Goal: Communication & Community: Answer question/provide support

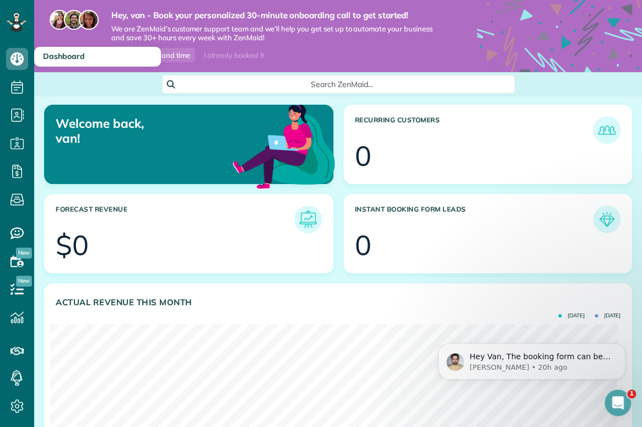
click at [60, 55] on span "Dashboard" at bounding box center [64, 56] width 42 height 10
click at [18, 58] on use at bounding box center [16, 58] width 13 height 13
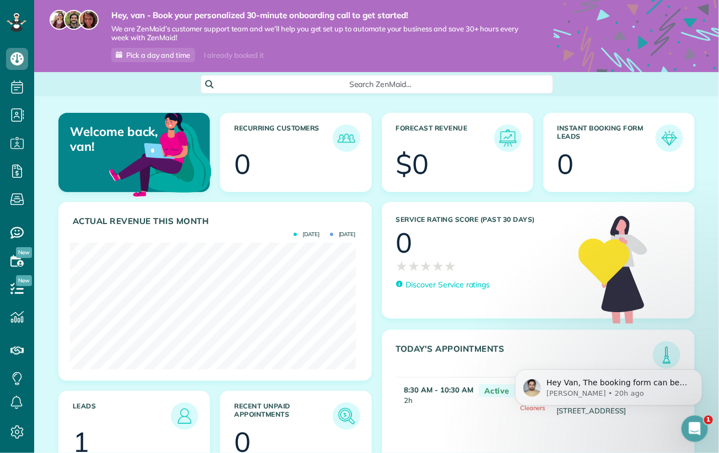
scroll to position [550549, 550389]
click at [641, 135] on img at bounding box center [668, 138] width 25 height 25
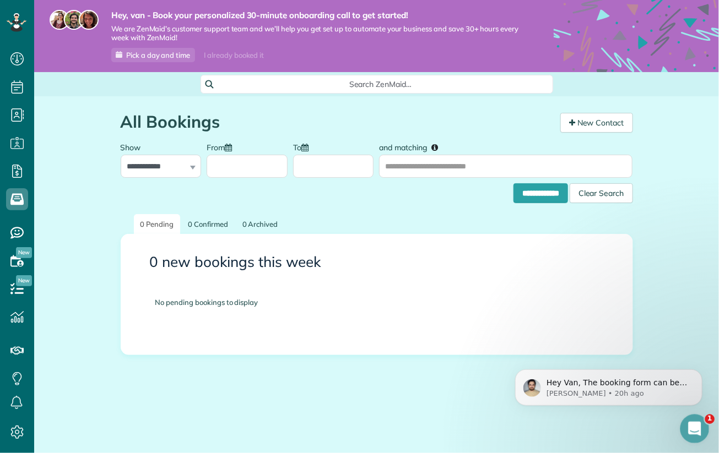
click at [693, 428] on icon "Open Intercom Messenger" at bounding box center [693, 427] width 8 height 9
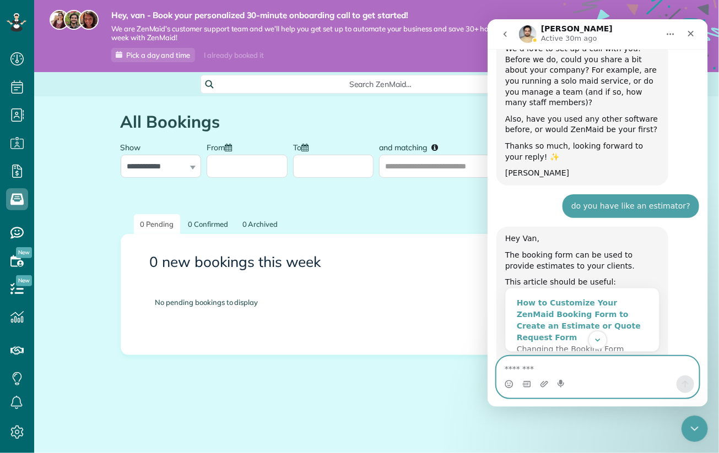
scroll to position [480, 0]
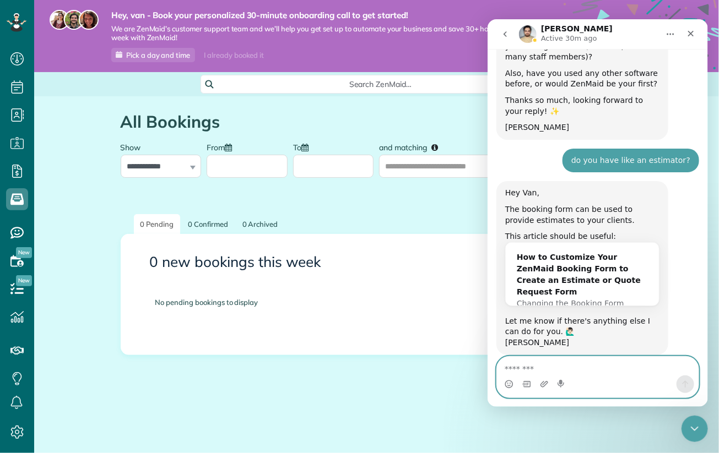
click at [529, 371] on textarea "Message…" at bounding box center [597, 365] width 202 height 19
click at [548, 361] on textarea "Message…" at bounding box center [597, 365] width 202 height 19
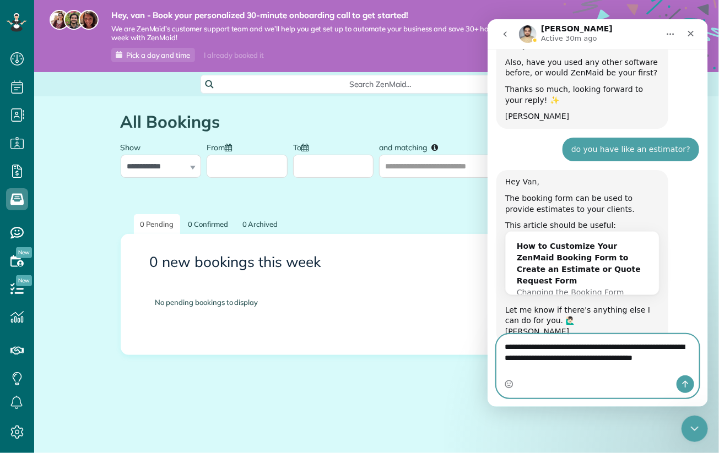
scroll to position [502, 0]
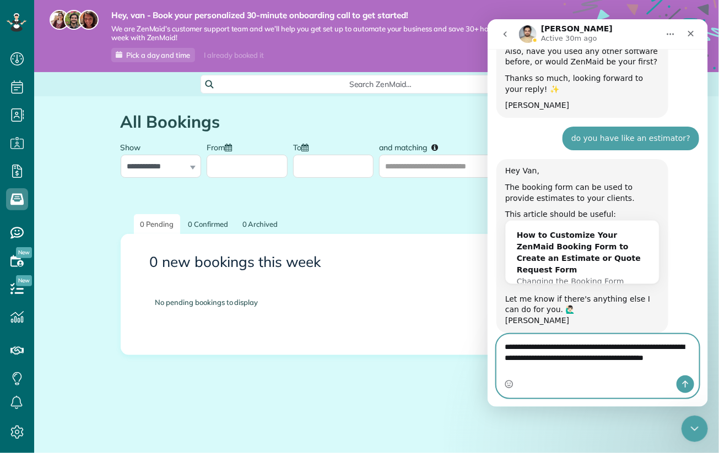
type textarea "**********"
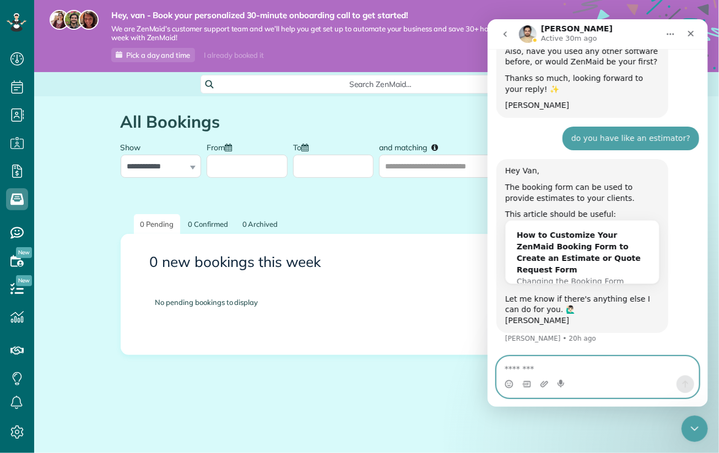
scroll to position [550, 0]
